Goal: Find specific page/section: Find specific page/section

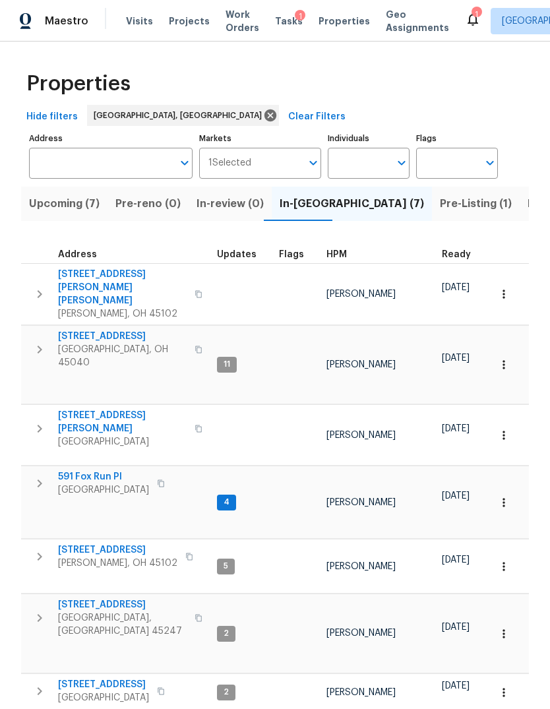
click at [440, 204] on span "Pre-Listing (1)" at bounding box center [476, 204] width 72 height 18
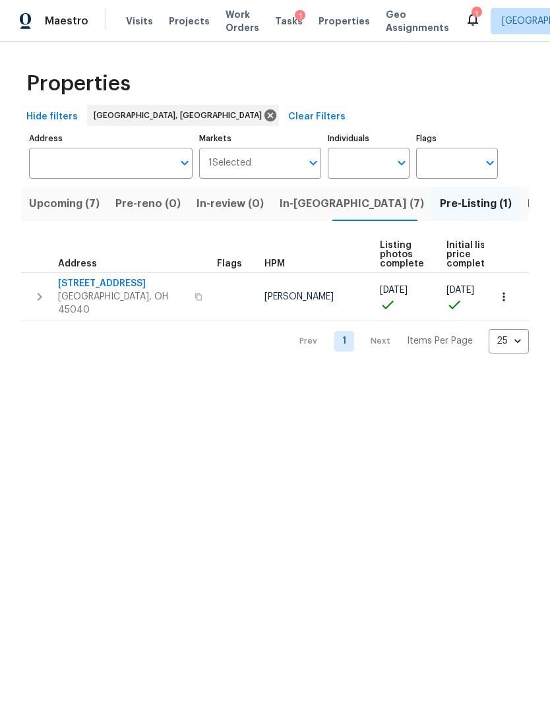
click at [527, 206] on span "Listed (14)" at bounding box center [554, 204] width 55 height 18
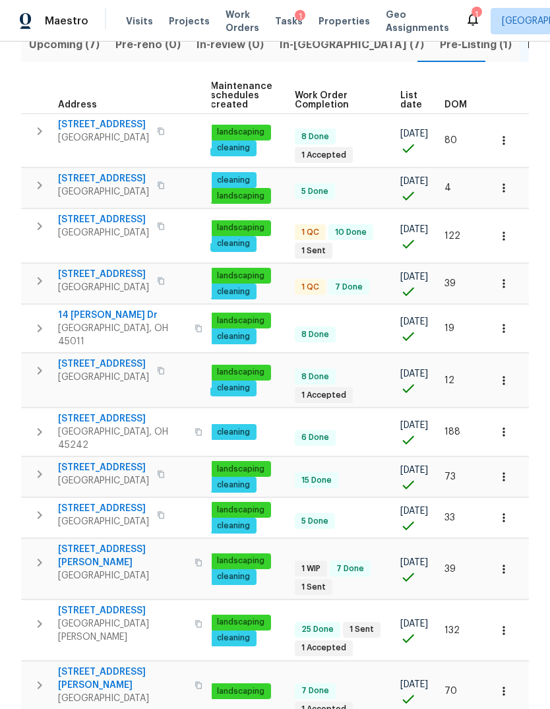
scroll to position [0, 193]
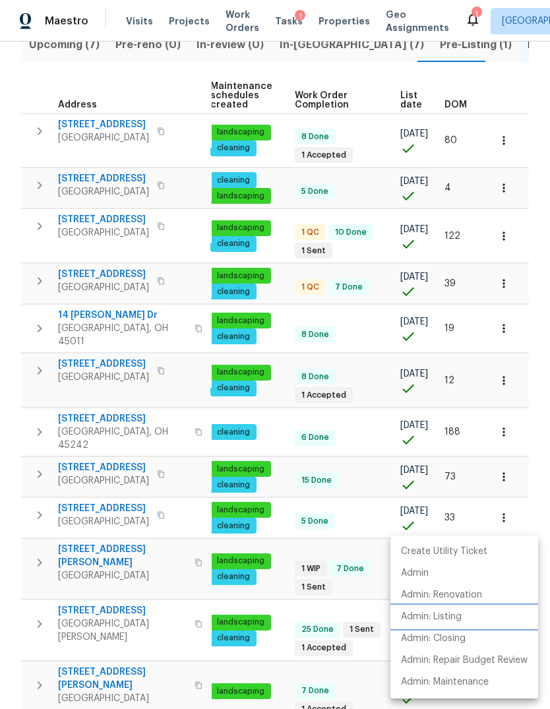
click at [453, 614] on p "Admin: Listing" at bounding box center [431, 617] width 61 height 14
click at [364, 447] on div at bounding box center [275, 354] width 550 height 709
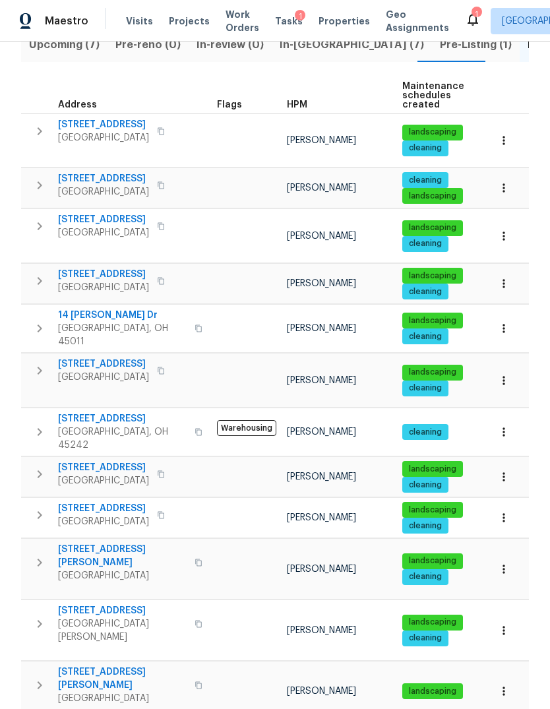
scroll to position [0, 0]
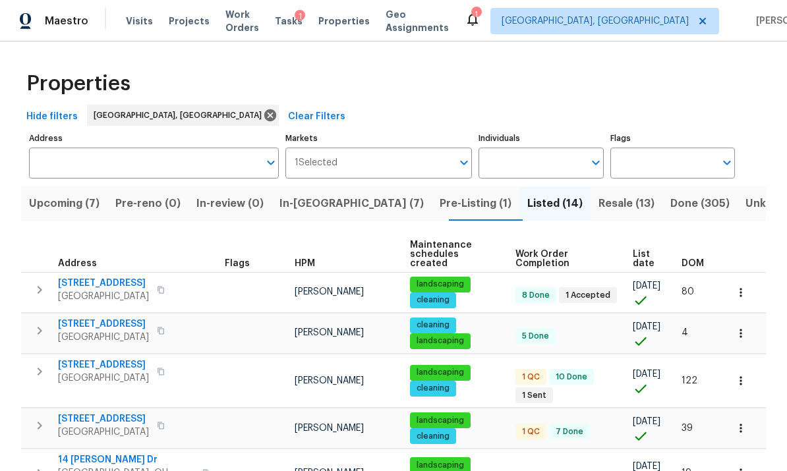
click at [140, 27] on span "Visits" at bounding box center [139, 21] width 27 height 13
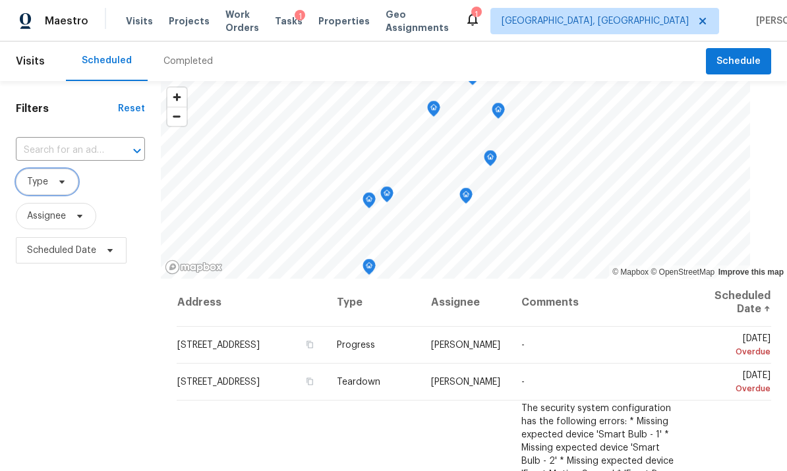
click at [42, 181] on span "Type" at bounding box center [37, 181] width 21 height 13
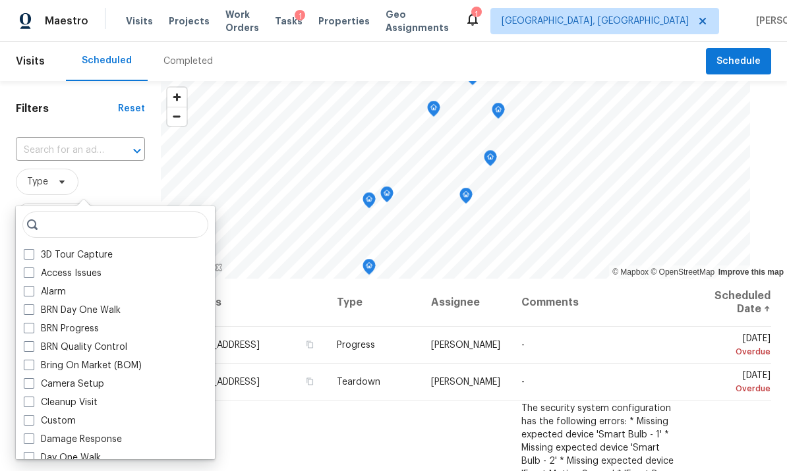
click at [26, 299] on div "Alarm" at bounding box center [115, 292] width 191 height 18
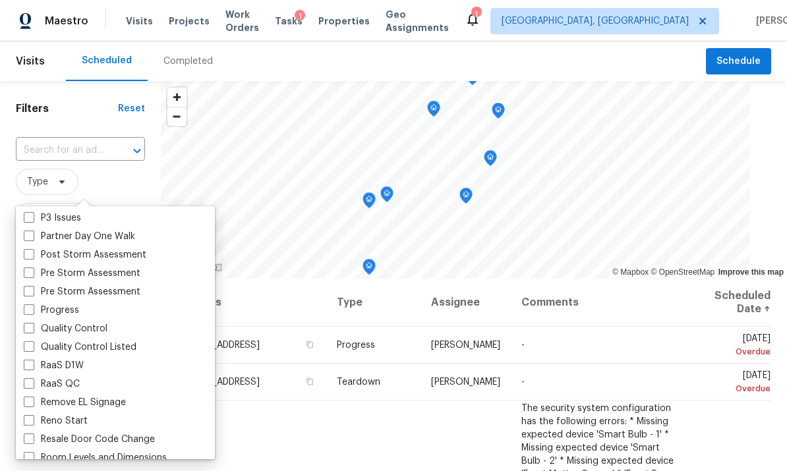
scroll to position [826, 0]
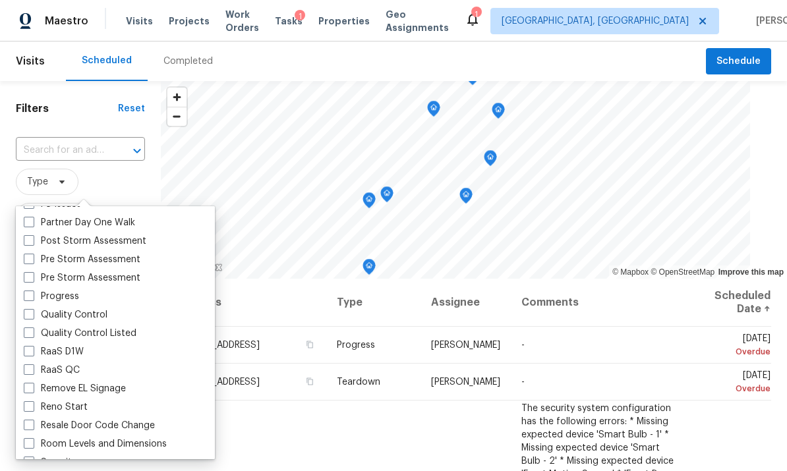
click at [28, 317] on span at bounding box center [29, 314] width 11 height 11
click at [28, 317] on input "Quality Control" at bounding box center [28, 313] width 9 height 9
checkbox input "true"
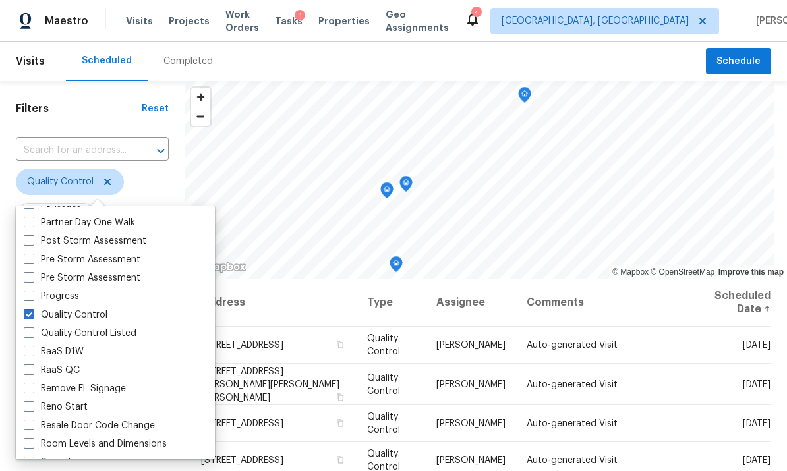
click at [129, 108] on h1 "Filters" at bounding box center [79, 108] width 126 height 13
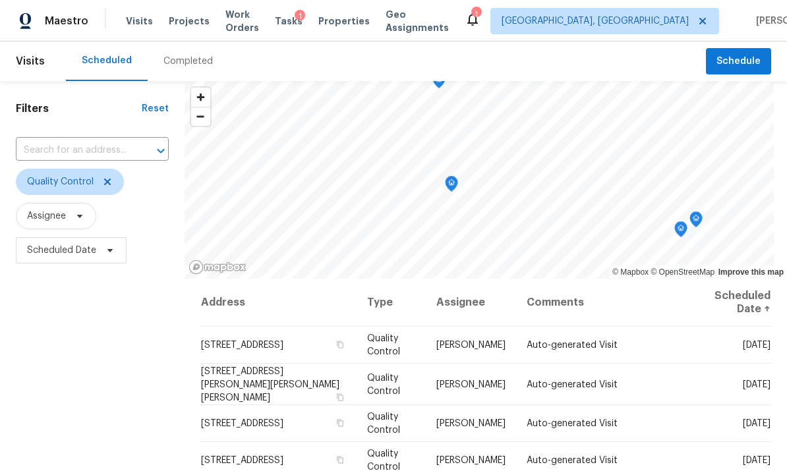
click at [454, 183] on icon "Map marker" at bounding box center [452, 183] width 4 height 3
click at [549, 229] on icon "Map marker" at bounding box center [642, 224] width 12 height 15
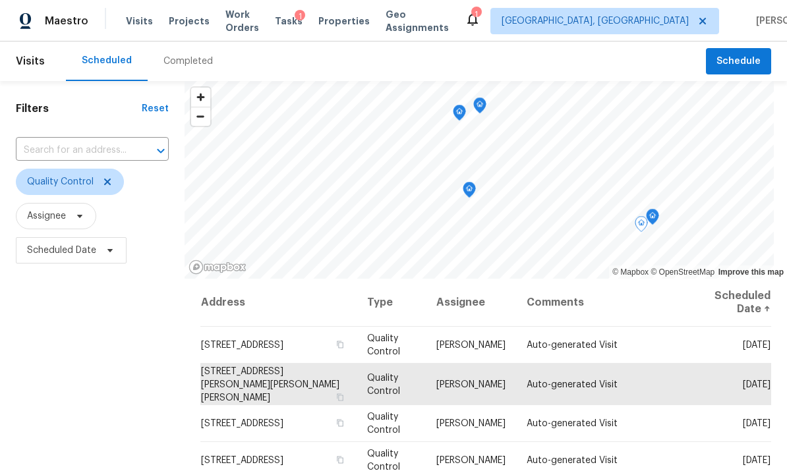
click at [549, 216] on icon "Map marker" at bounding box center [653, 217] width 12 height 15
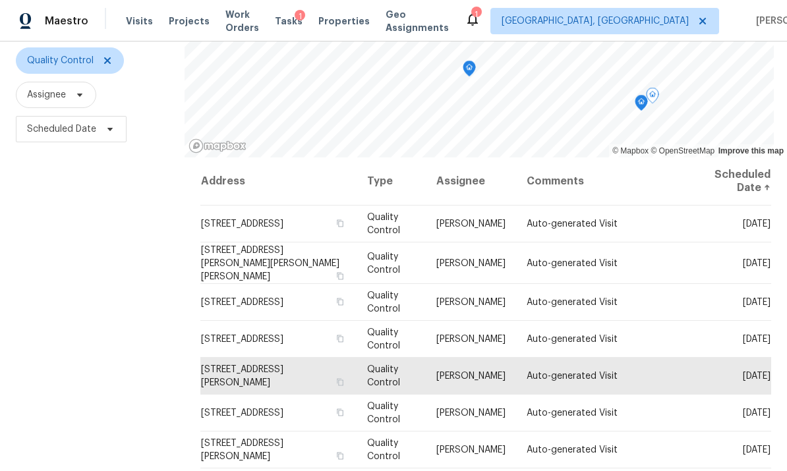
scroll to position [123, 0]
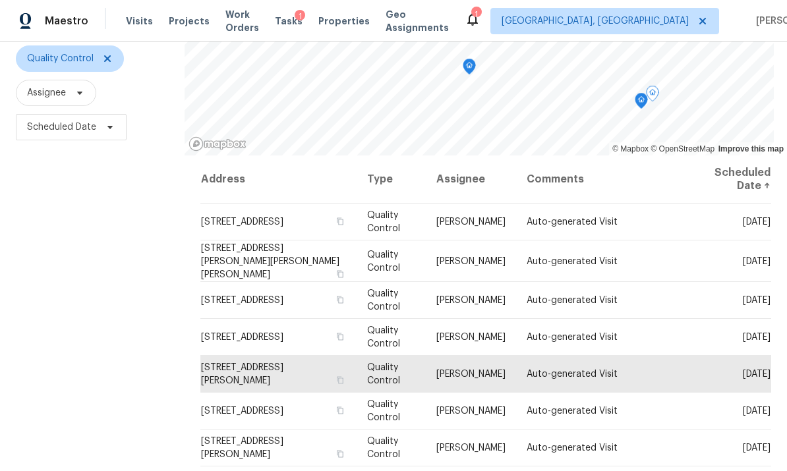
click at [549, 96] on icon "Map marker" at bounding box center [653, 93] width 12 height 15
click at [549, 104] on icon "Map marker" at bounding box center [642, 101] width 12 height 15
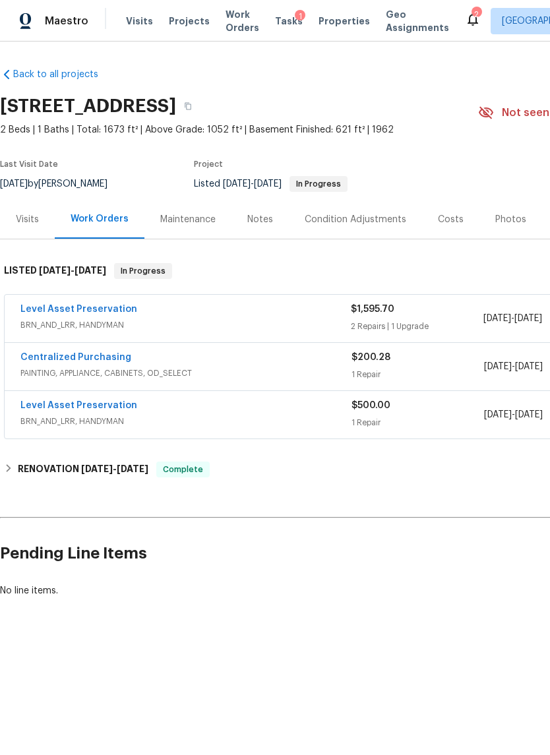
click at [152, 326] on span "BRN_AND_LRR, HANDYMAN" at bounding box center [185, 324] width 330 height 13
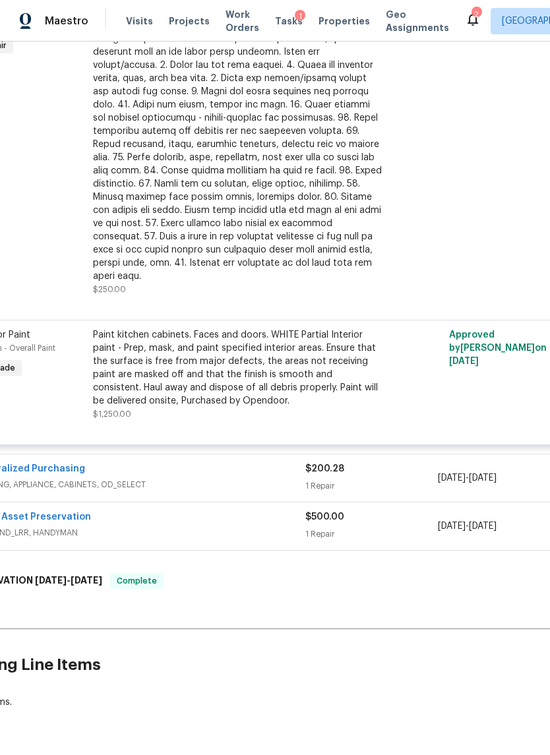
scroll to position [489, 45]
click at [140, 511] on div "Level Asset Preservation" at bounding box center [141, 519] width 331 height 16
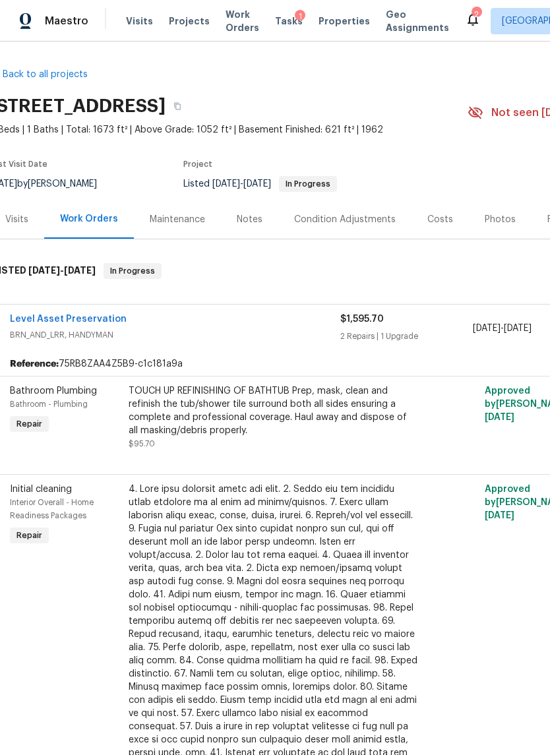
scroll to position [0, 11]
click at [245, 216] on div "Notes" at bounding box center [250, 219] width 26 height 13
